Goal: Task Accomplishment & Management: Complete application form

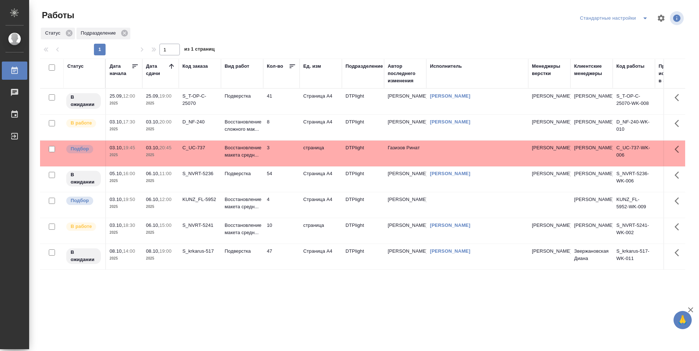
click at [288, 180] on td "54" at bounding box center [281, 178] width 36 height 25
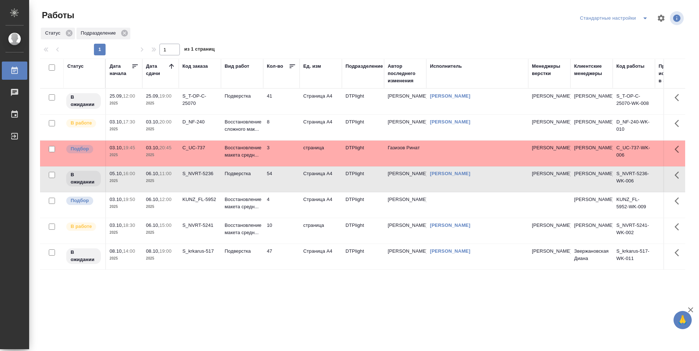
click at [278, 129] on td "8" at bounding box center [281, 127] width 36 height 25
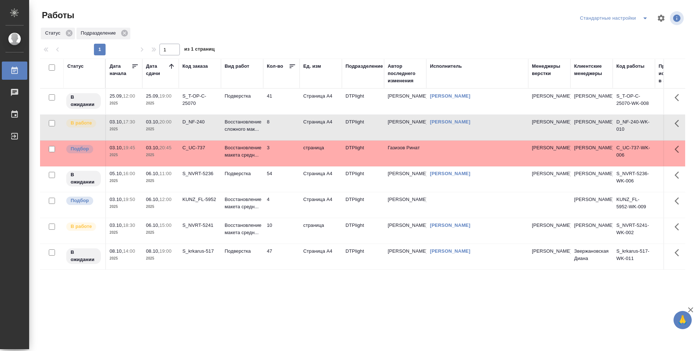
click at [278, 129] on td "8" at bounding box center [281, 127] width 36 height 25
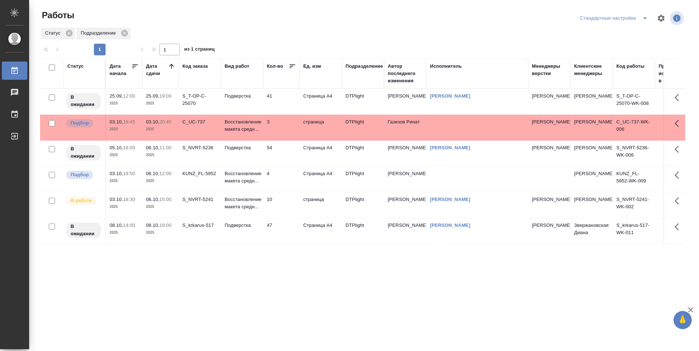
click at [290, 151] on td "54" at bounding box center [281, 153] width 36 height 25
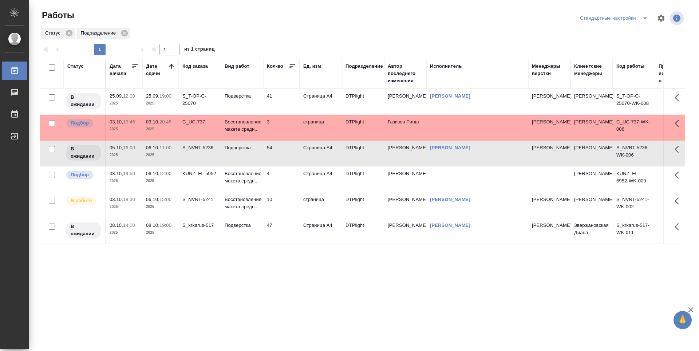
click at [284, 200] on td "10" at bounding box center [281, 204] width 36 height 25
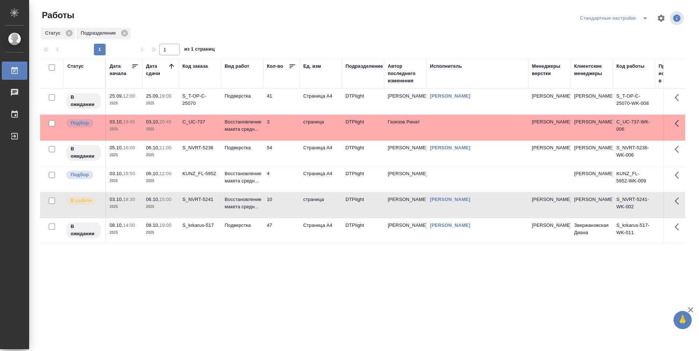
click at [280, 205] on td "10" at bounding box center [281, 204] width 36 height 25
click at [282, 287] on div "Статус Дата начала Дата сдачи Код заказа Вид работ Кол-во Ед. изм Подразделение…" at bounding box center [363, 190] width 646 height 262
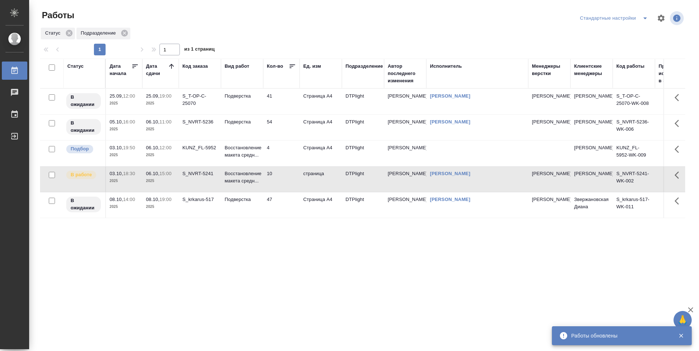
click at [205, 232] on div "Статус Дата начала Дата сдачи Код заказа Вид работ Кол-во Ед. изм Подразделение…" at bounding box center [363, 190] width 646 height 262
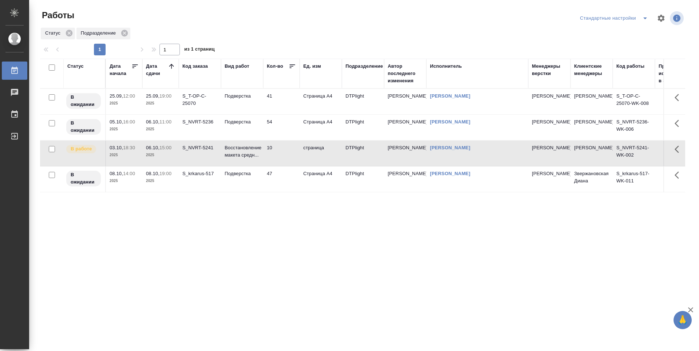
click at [288, 244] on div "Статус Дата начала Дата сдачи Код заказа Вид работ Кол-во Ед. изм Подразделение…" at bounding box center [363, 190] width 646 height 262
click at [350, 267] on div "Статус Дата начала Дата сдачи Код заказа Вид работ Кол-во Ед. изм Подразделение…" at bounding box center [363, 190] width 646 height 262
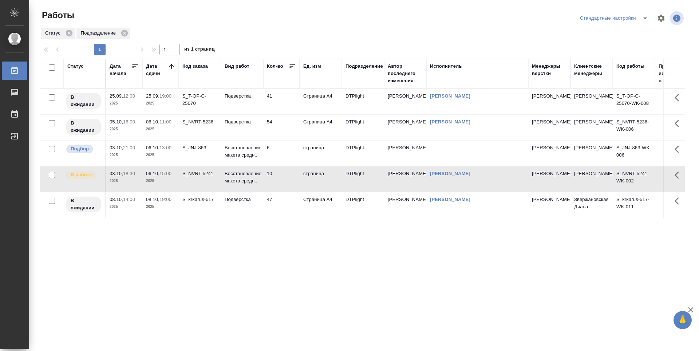
click at [201, 160] on td "S_JNJ-863" at bounding box center [200, 153] width 42 height 25
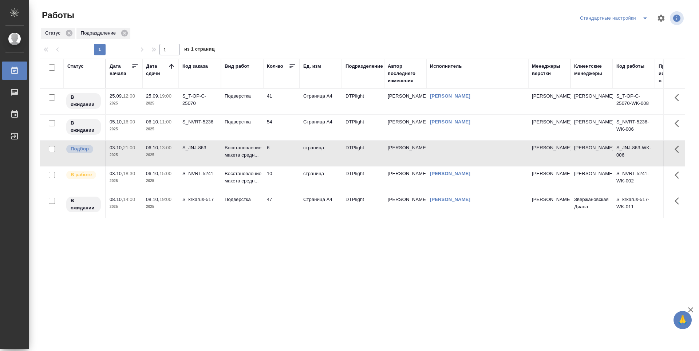
click at [201, 160] on td "S_JNJ-863" at bounding box center [200, 153] width 42 height 25
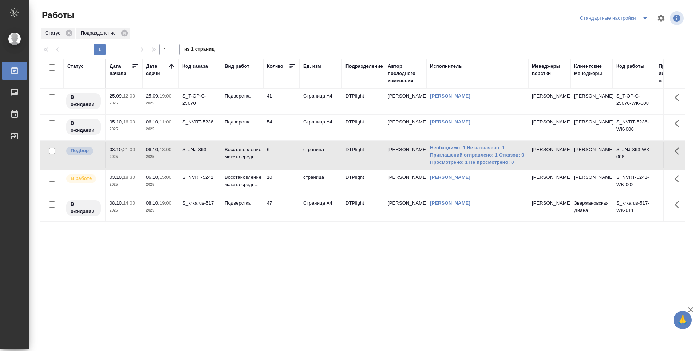
click at [262, 254] on div "Статус Дата начала Дата сдачи Код заказа Вид работ Кол-во Ед. изм Подразделение…" at bounding box center [363, 190] width 646 height 262
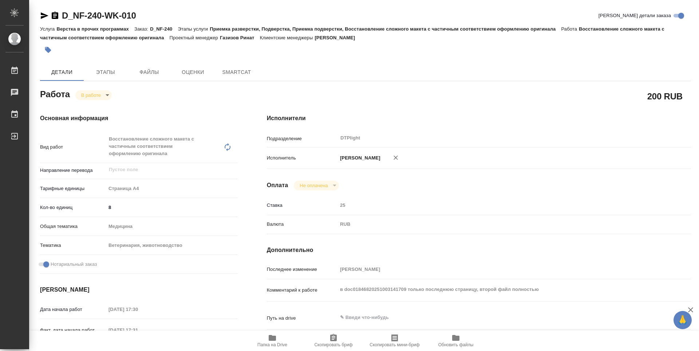
type textarea "x"
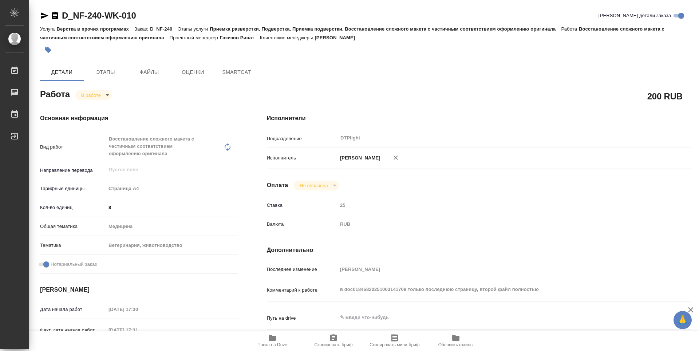
type textarea "x"
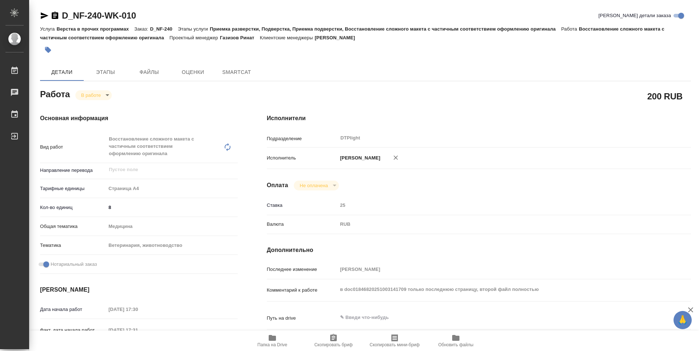
type textarea "x"
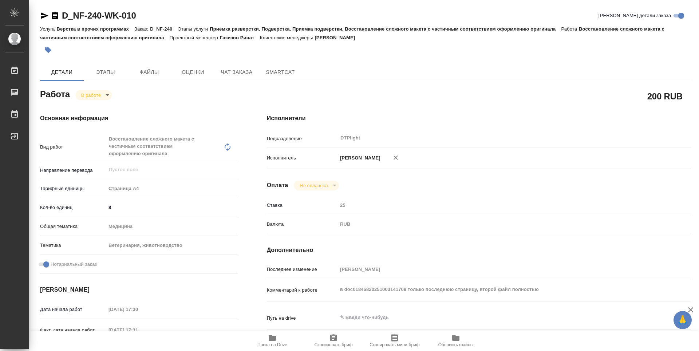
type textarea "x"
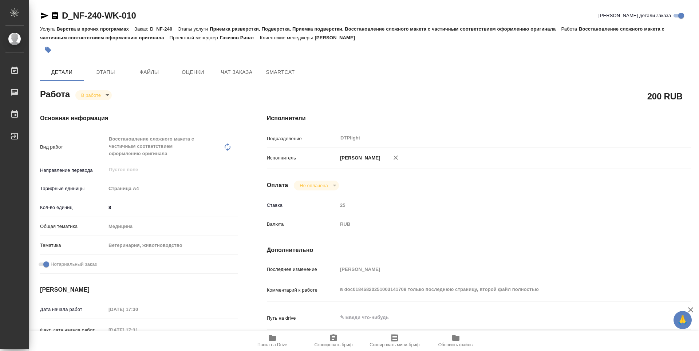
type textarea "x"
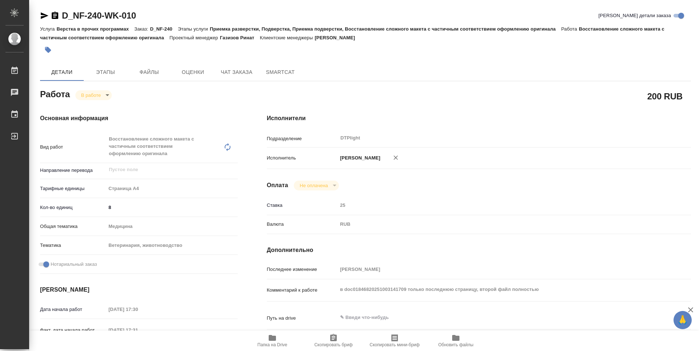
click at [271, 342] on icon "button" at bounding box center [272, 338] width 9 height 9
click at [110, 94] on body "🙏 .cls-1 fill:#fff; AWATERA Guselnikov Roman Работы 0 Чаты График Выйти D_NF-24…" at bounding box center [349, 175] width 699 height 351
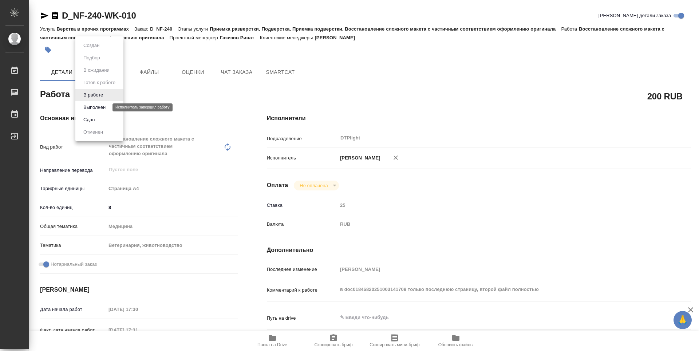
click at [104, 107] on button "Выполнен" at bounding box center [94, 107] width 27 height 8
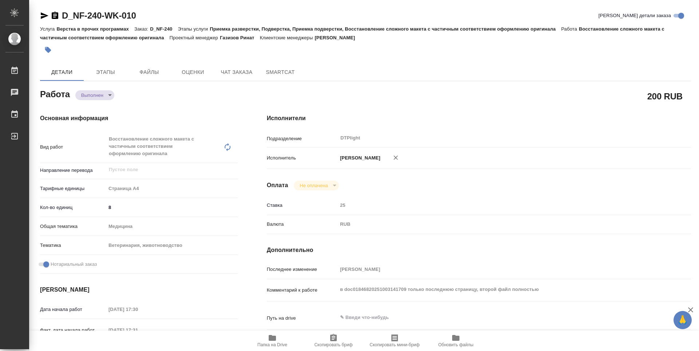
type textarea "x"
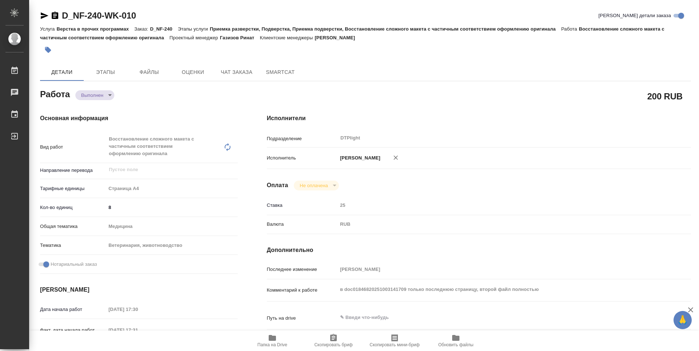
type textarea "x"
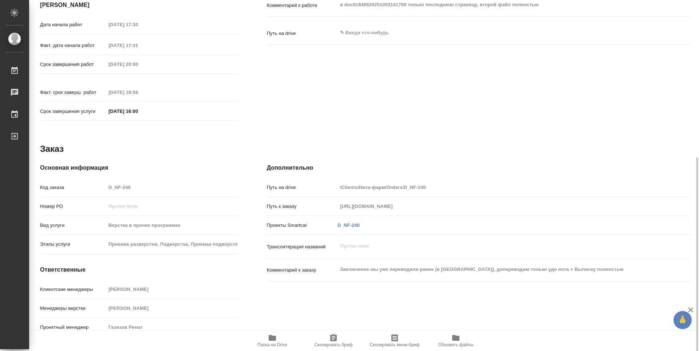
type textarea "x"
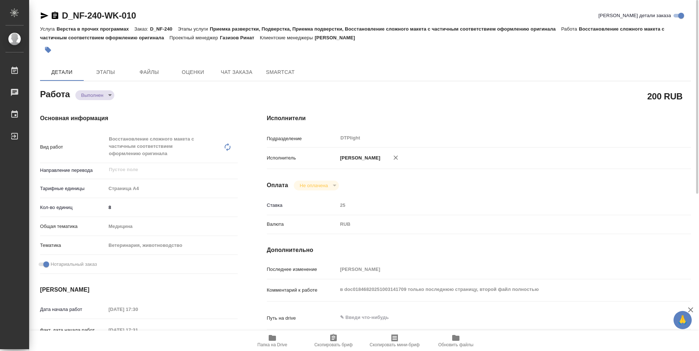
click at [58, 16] on icon "button" at bounding box center [55, 15] width 7 height 7
click at [42, 15] on icon "button" at bounding box center [44, 15] width 9 height 9
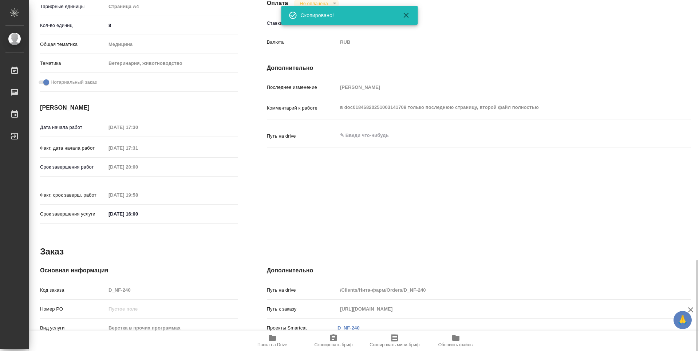
scroll to position [285, 0]
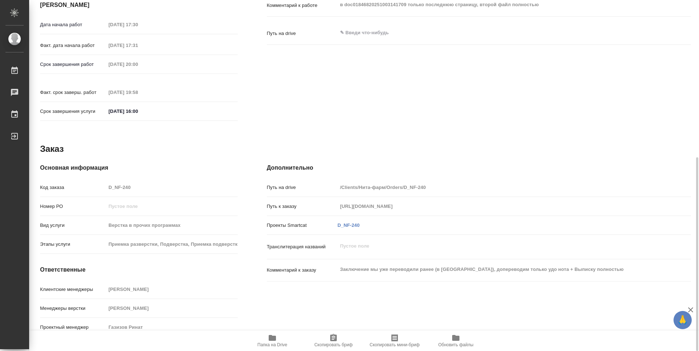
click at [273, 343] on span "Папка на Drive" at bounding box center [273, 344] width 30 height 5
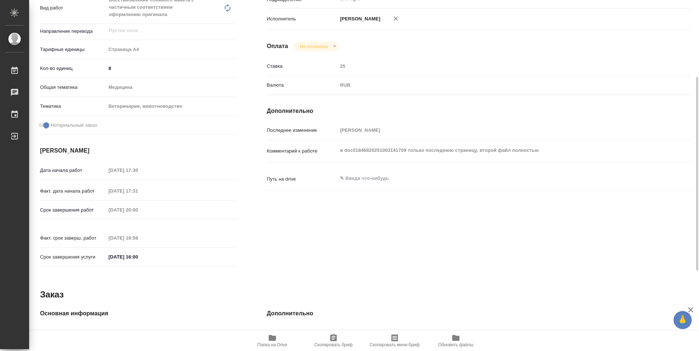
scroll to position [0, 0]
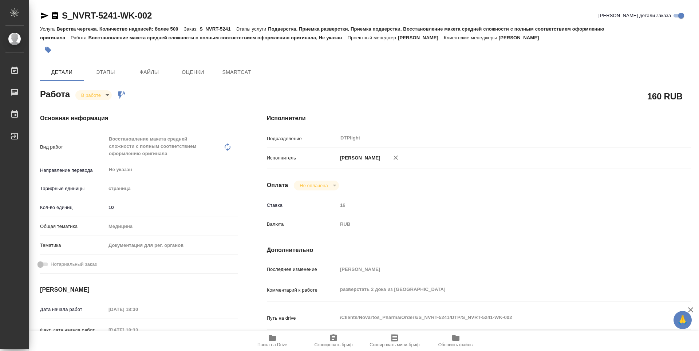
type textarea "x"
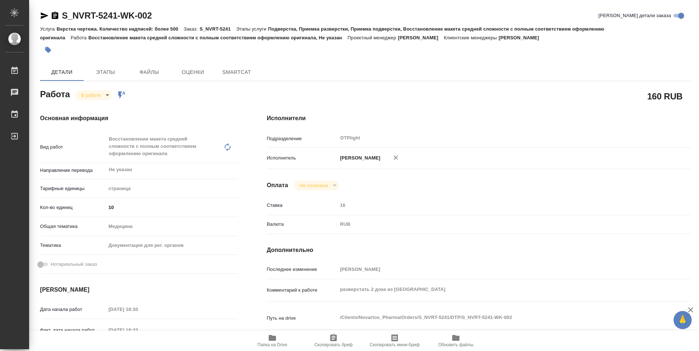
type textarea "x"
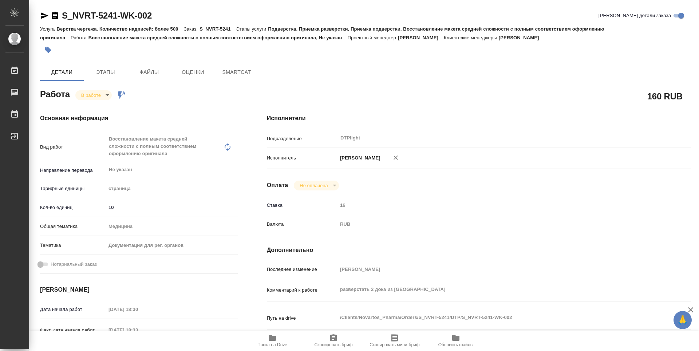
type textarea "x"
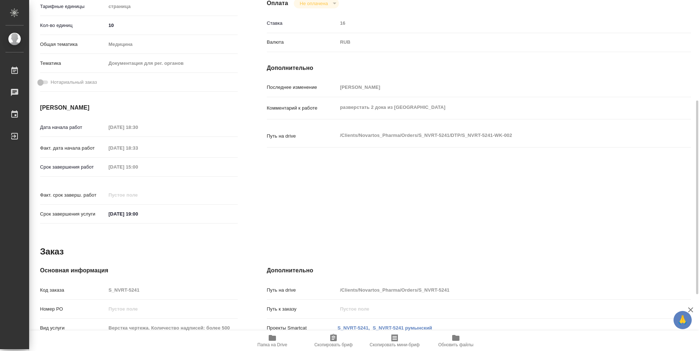
type textarea "x"
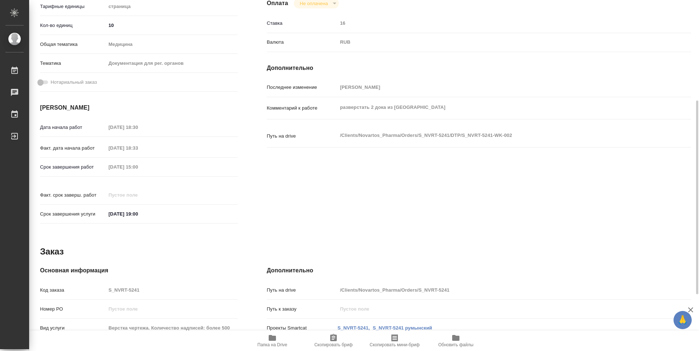
scroll to position [285, 0]
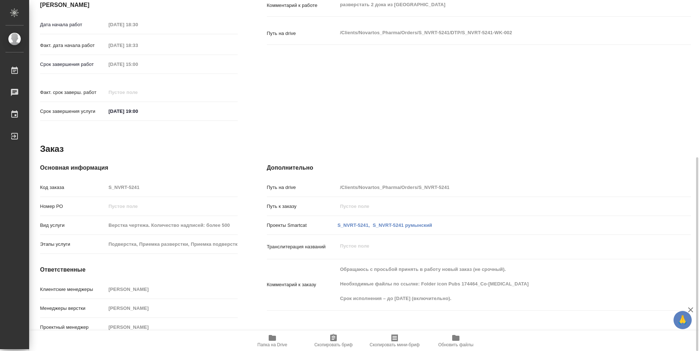
type textarea "x"
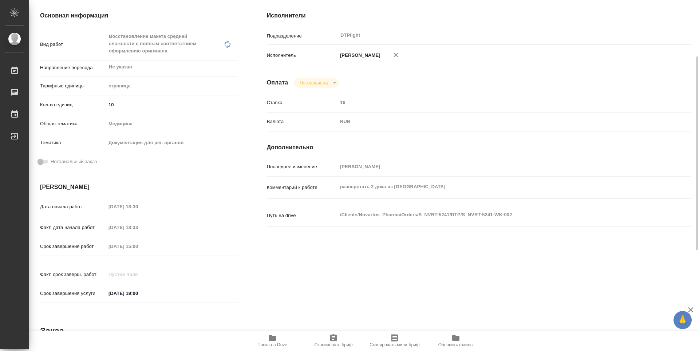
scroll to position [0, 0]
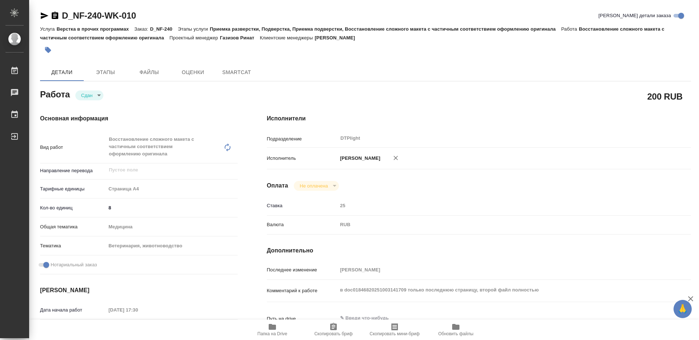
type textarea "x"
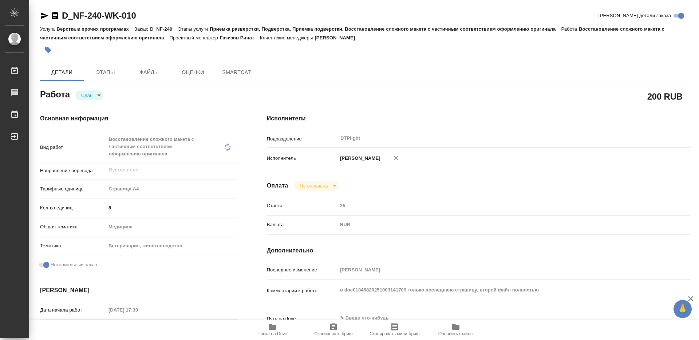
type textarea "x"
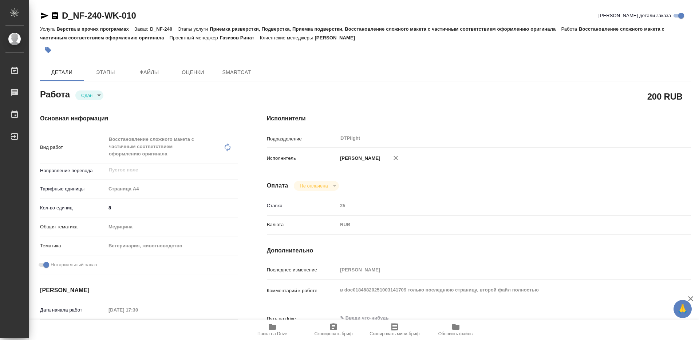
type textarea "x"
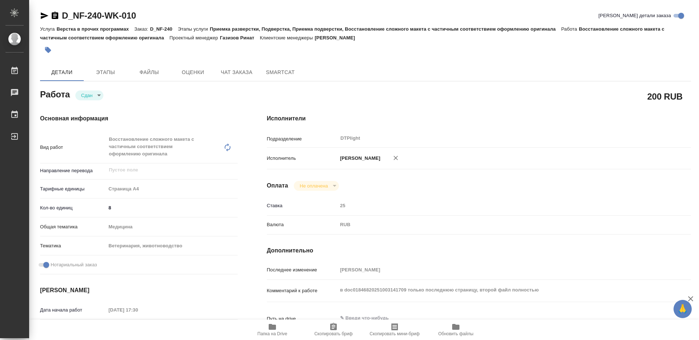
type textarea "x"
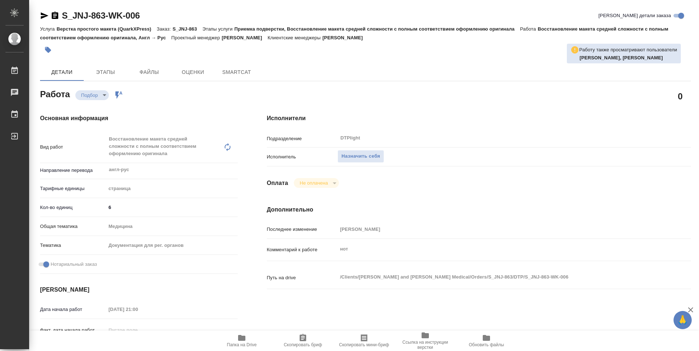
type textarea "x"
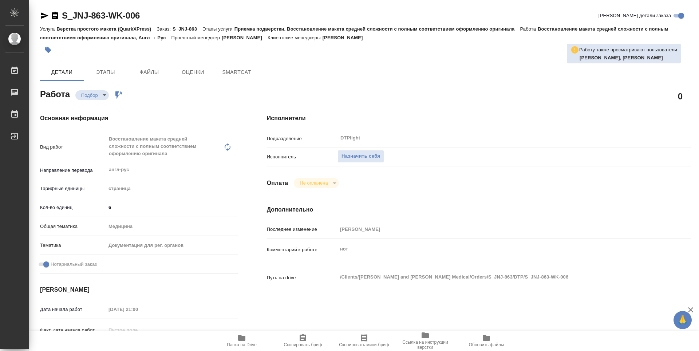
type textarea "x"
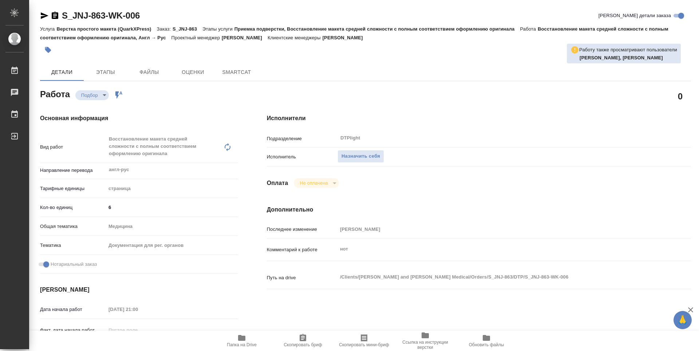
type textarea "x"
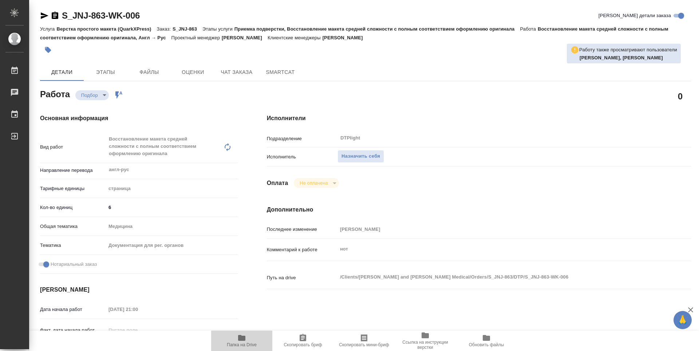
click at [250, 341] on span "Папка на Drive" at bounding box center [242, 341] width 52 height 14
type textarea "x"
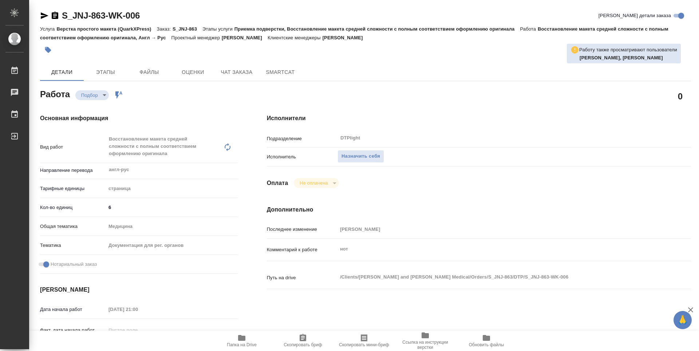
type textarea "x"
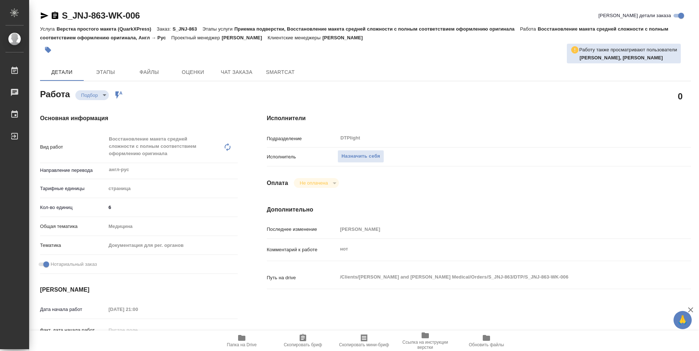
type textarea "x"
